Goal: Go to known website: Access a specific website the user already knows

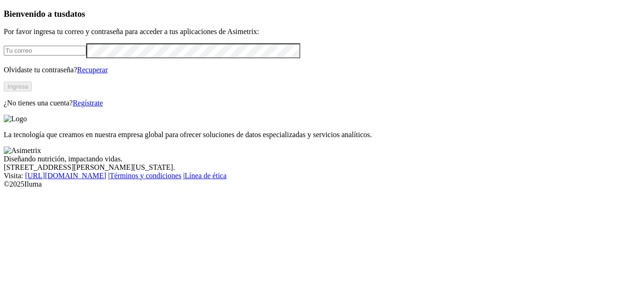
type input "[EMAIL_ADDRESS][DOMAIN_NAME]"
click at [32, 91] on button "Ingresa" at bounding box center [18, 87] width 28 height 10
